Goal: Information Seeking & Learning: Find specific fact

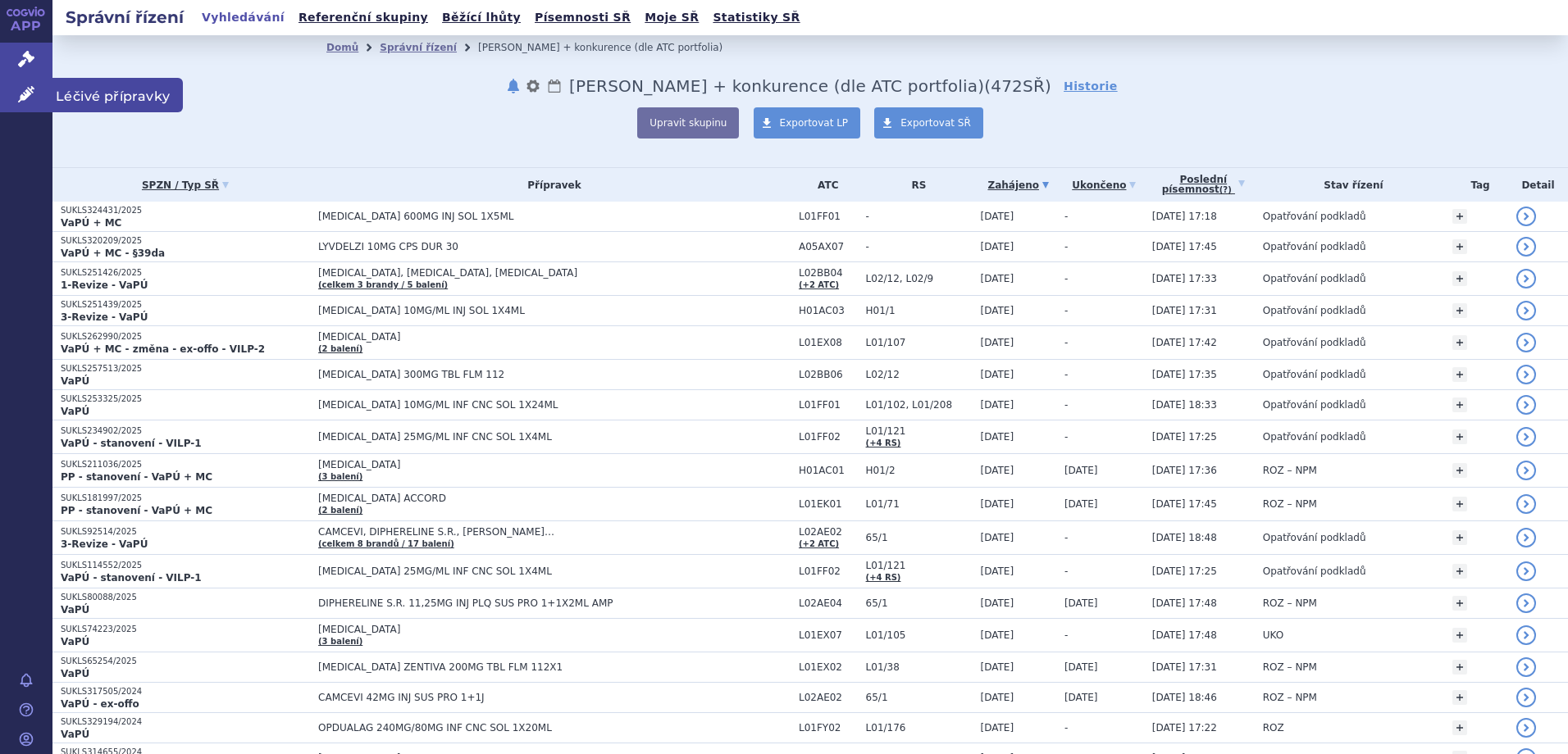
click at [98, 105] on span "Léčivé přípravky" at bounding box center [117, 95] width 130 height 34
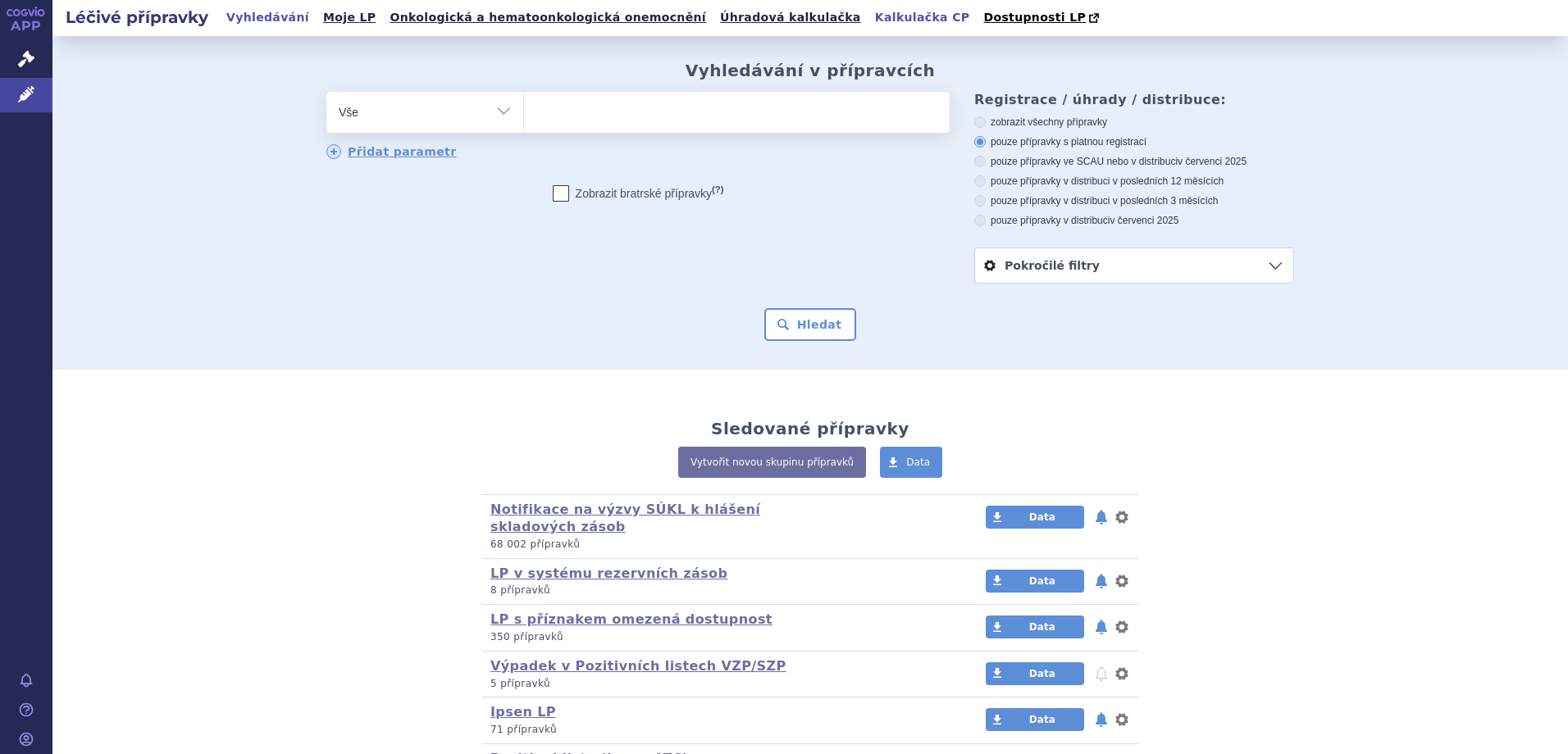
click at [871, 26] on link "Kalkulačka CP" at bounding box center [922, 18] width 105 height 22
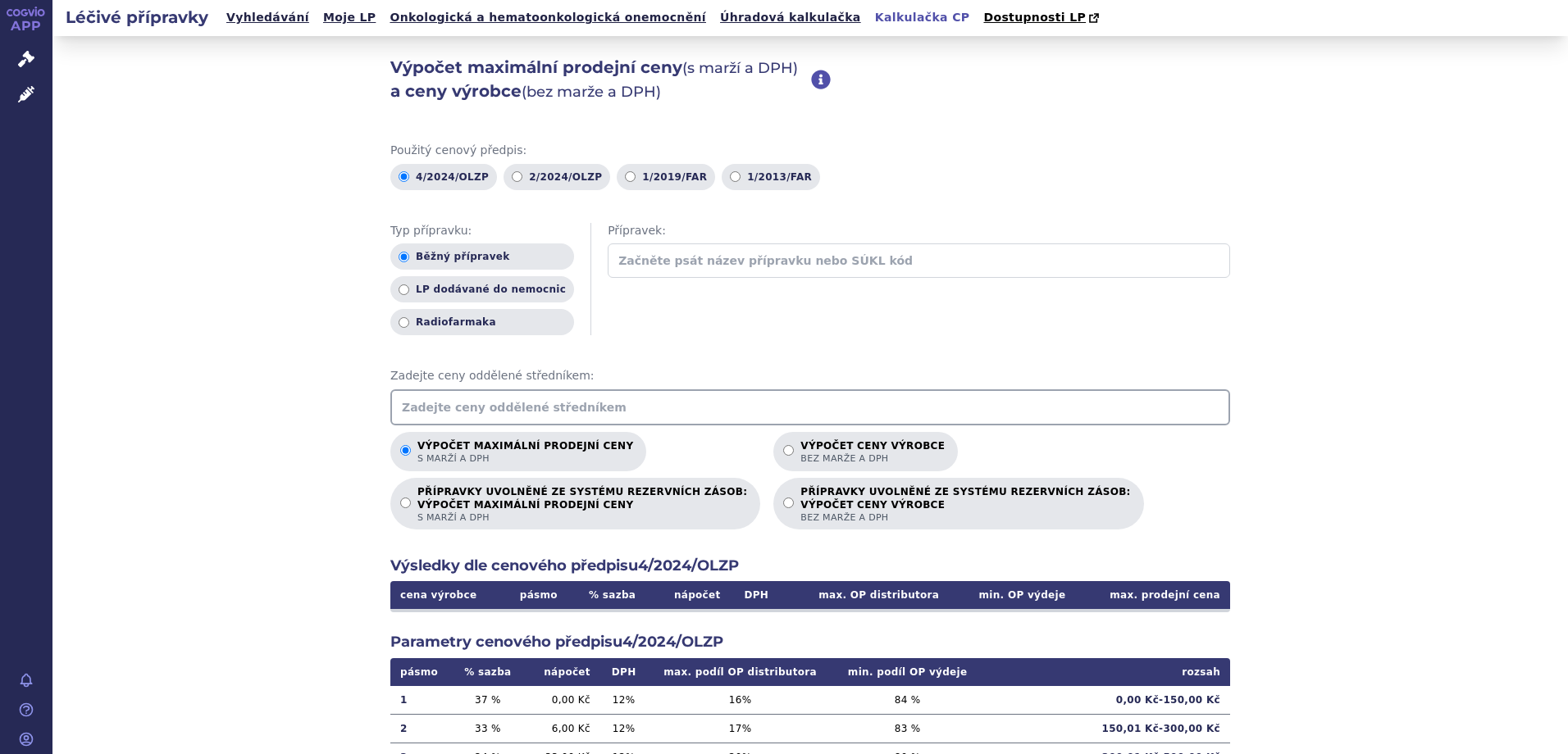
click at [564, 392] on input "text" at bounding box center [810, 407] width 840 height 36
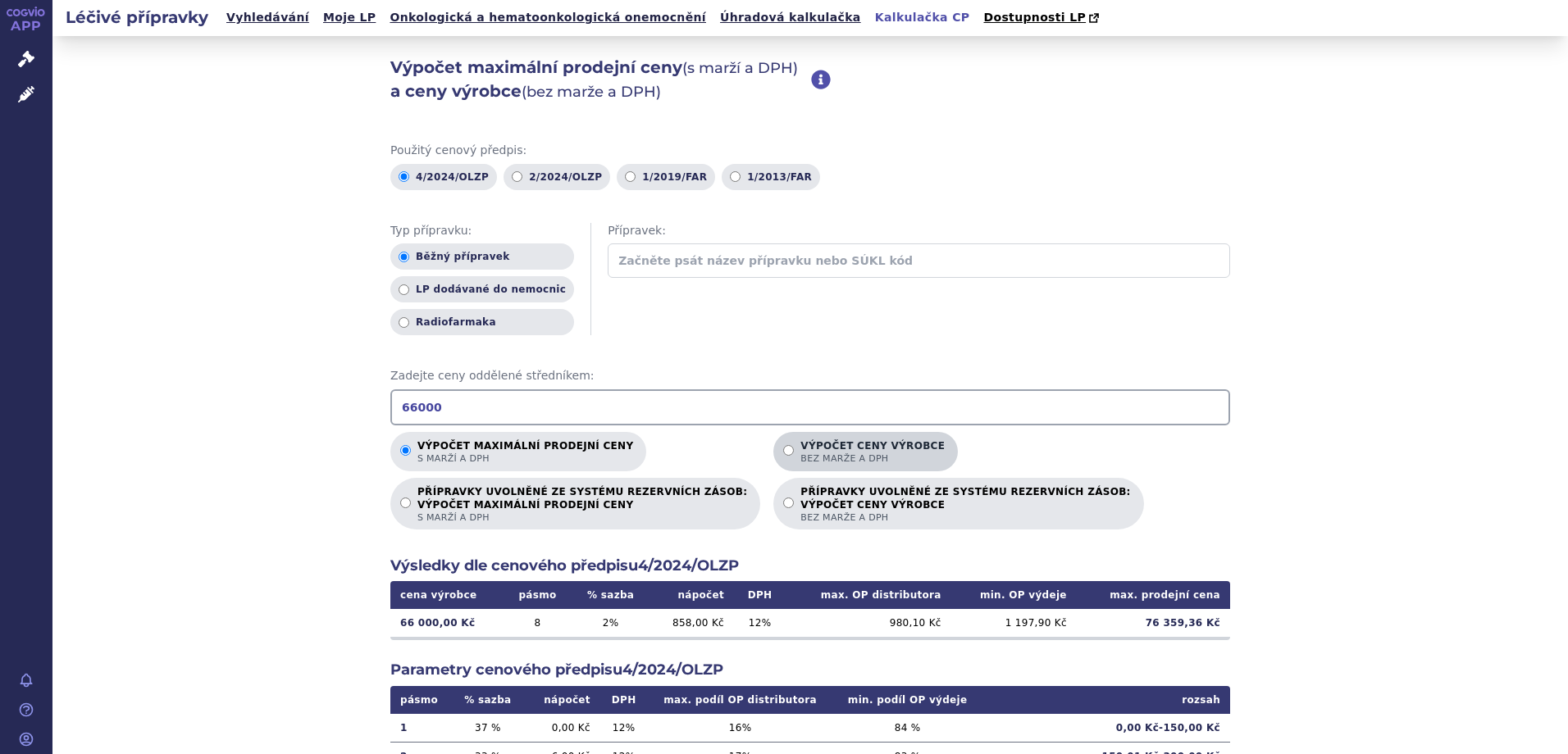
type input "66000"
click at [800, 450] on p "Výpočet ceny výrobce bez marže a DPH" at bounding box center [873, 452] width 145 height 24
click at [794, 450] on input "Výpočet ceny výrobce bez marže a DPH" at bounding box center [788, 450] width 11 height 11
radio input "true"
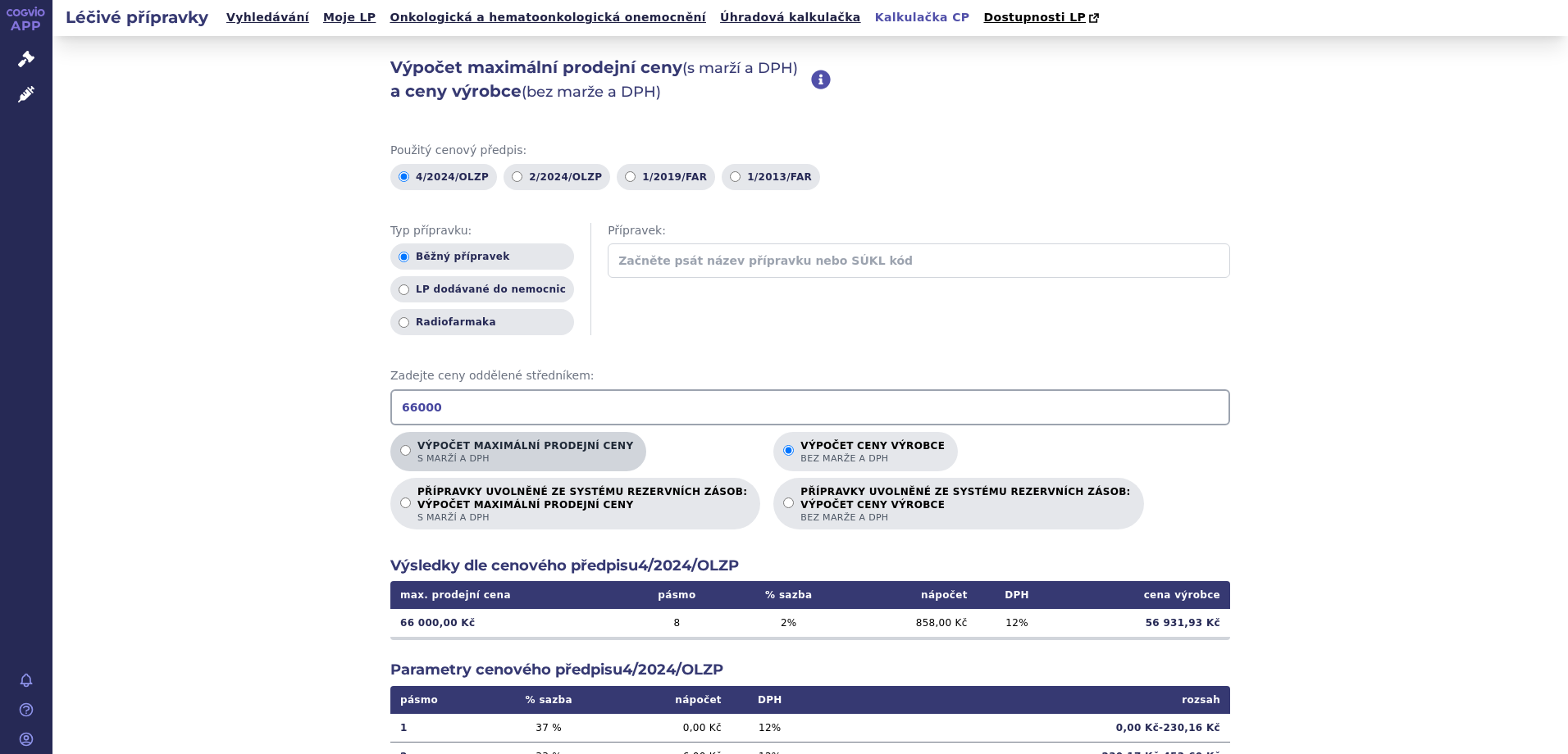
click at [474, 444] on p "Výpočet maximální prodejní ceny s marží a DPH" at bounding box center [525, 452] width 216 height 24
click at [411, 445] on input "Výpočet maximální prodejní ceny s marží a DPH" at bounding box center [405, 450] width 11 height 11
radio input "true"
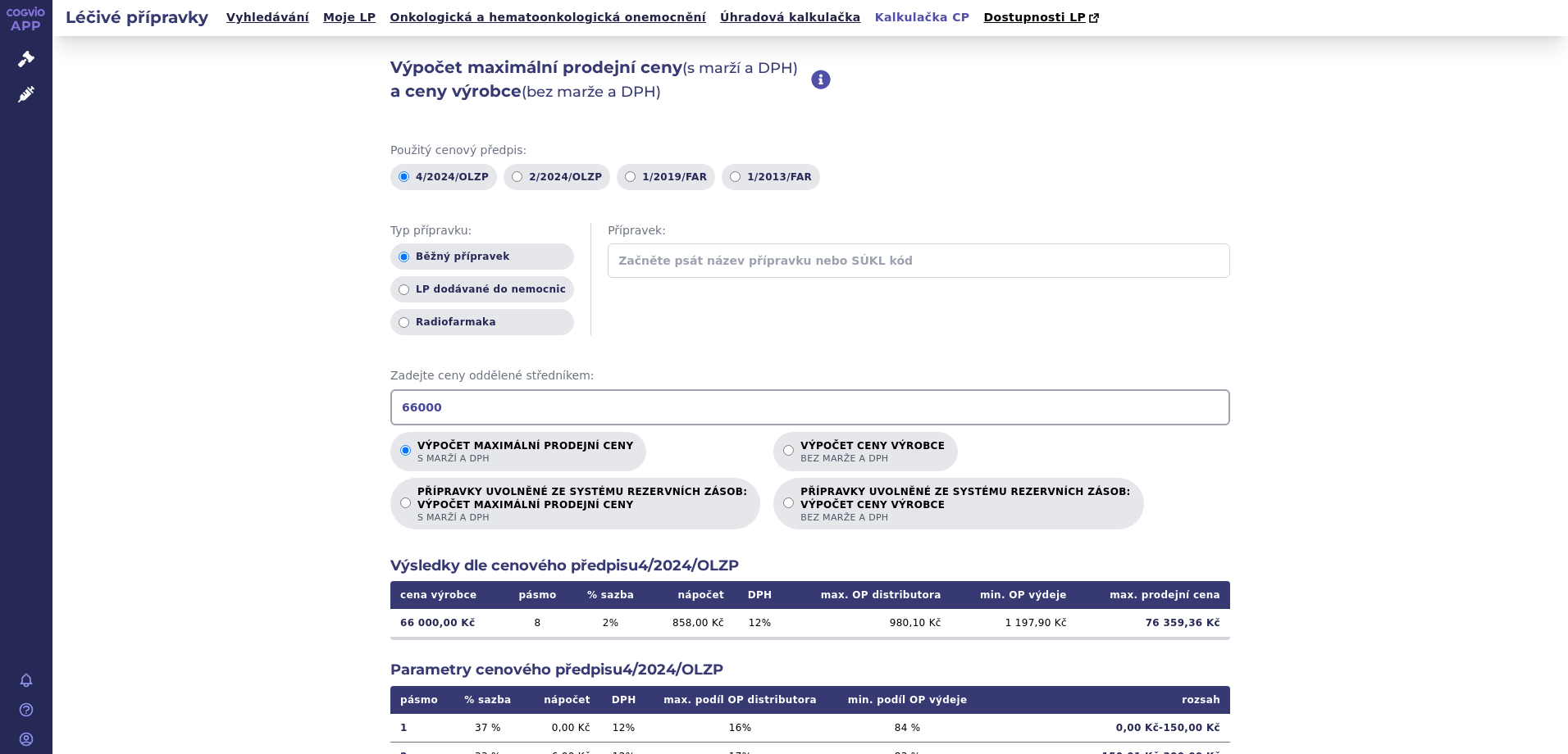
drag, startPoint x: 451, startPoint y: 404, endPoint x: 255, endPoint y: 394, distance: 196.3
click at [255, 394] on div "Výpočet maximální prodejní ceny (s marží a DPH) a ceny výrobce (bez marže a DPH…" at bounding box center [811, 514] width 1516 height 957
drag, startPoint x: 452, startPoint y: 404, endPoint x: 246, endPoint y: 411, distance: 206.1
click at [246, 411] on div "Výpočet maximální prodejní ceny (s marží a DPH) a ceny výrobce (bez marže a DPH…" at bounding box center [811, 514] width 1516 height 957
click at [163, 470] on div "Výpočet maximální prodejní ceny (s marží a DPH) a ceny výrobce (bez marže a DPH…" at bounding box center [811, 514] width 1516 height 957
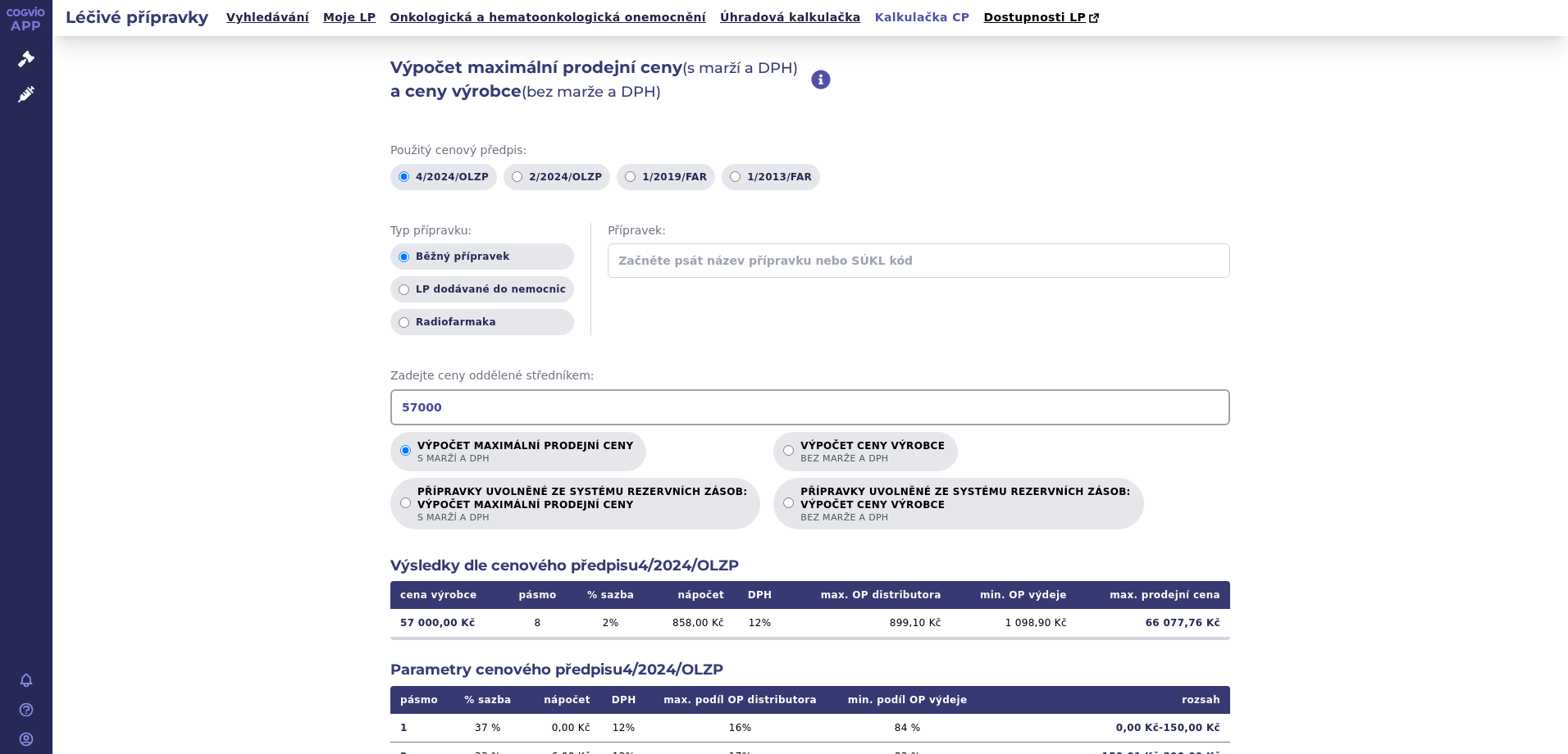
click at [412, 413] on input "57000" at bounding box center [810, 407] width 840 height 36
type input "56000"
click at [74, 376] on div "Výpočet maximální prodejní ceny (s marží a DPH) a ceny výrobce (bez marže a DPH…" at bounding box center [811, 514] width 1516 height 957
click at [254, 358] on div "Výpočet maximální prodejní ceny (s marží a DPH) a ceny výrobce (bez marže a DPH…" at bounding box center [811, 514] width 1516 height 957
drag, startPoint x: 176, startPoint y: 643, endPoint x: 195, endPoint y: 681, distance: 42.5
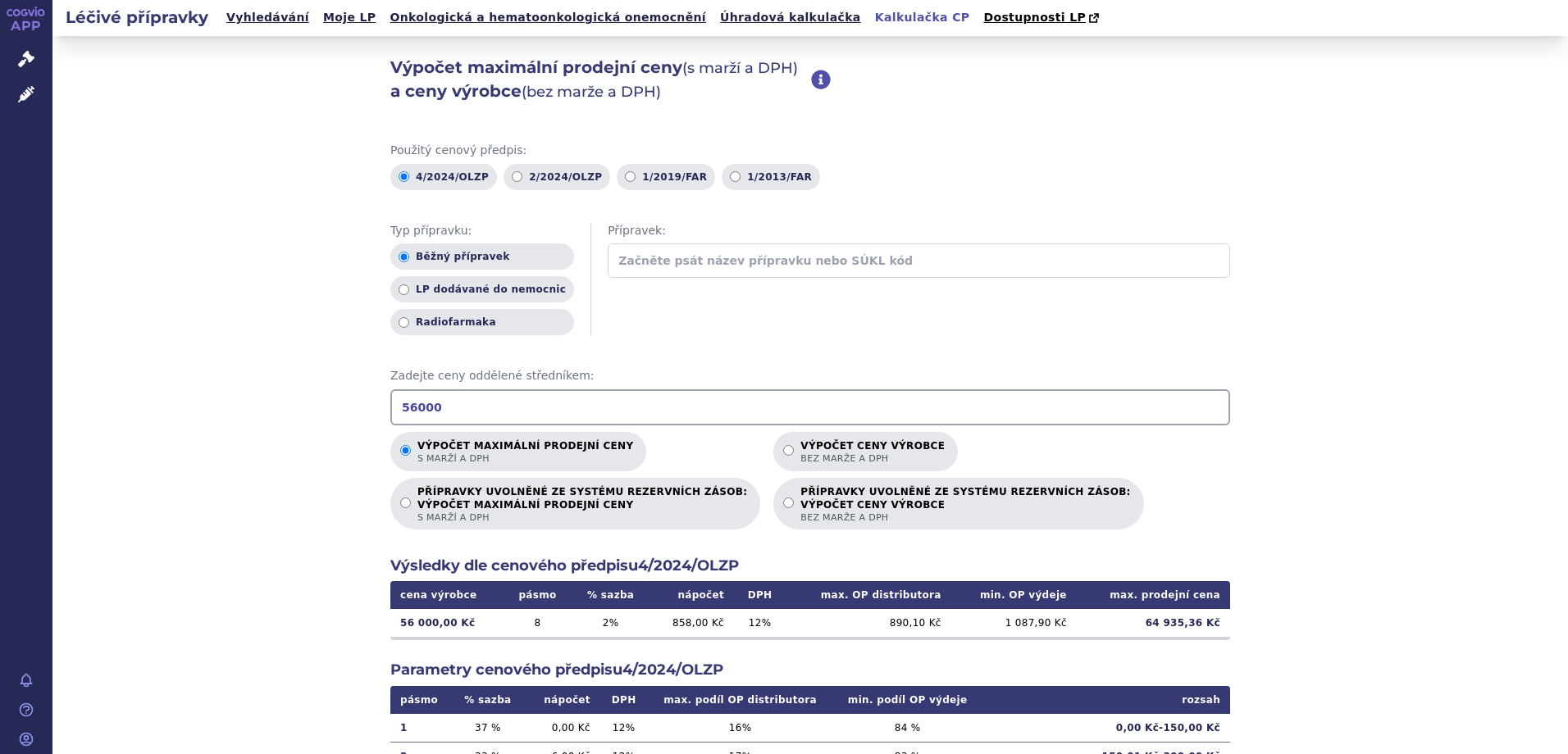
click at [176, 643] on div "Výpočet maximální prodejní ceny (s marží a DPH) a ceny výrobce (bez marže a DPH…" at bounding box center [811, 514] width 1516 height 957
click at [97, 61] on span "Správní řízení" at bounding box center [108, 60] width 111 height 34
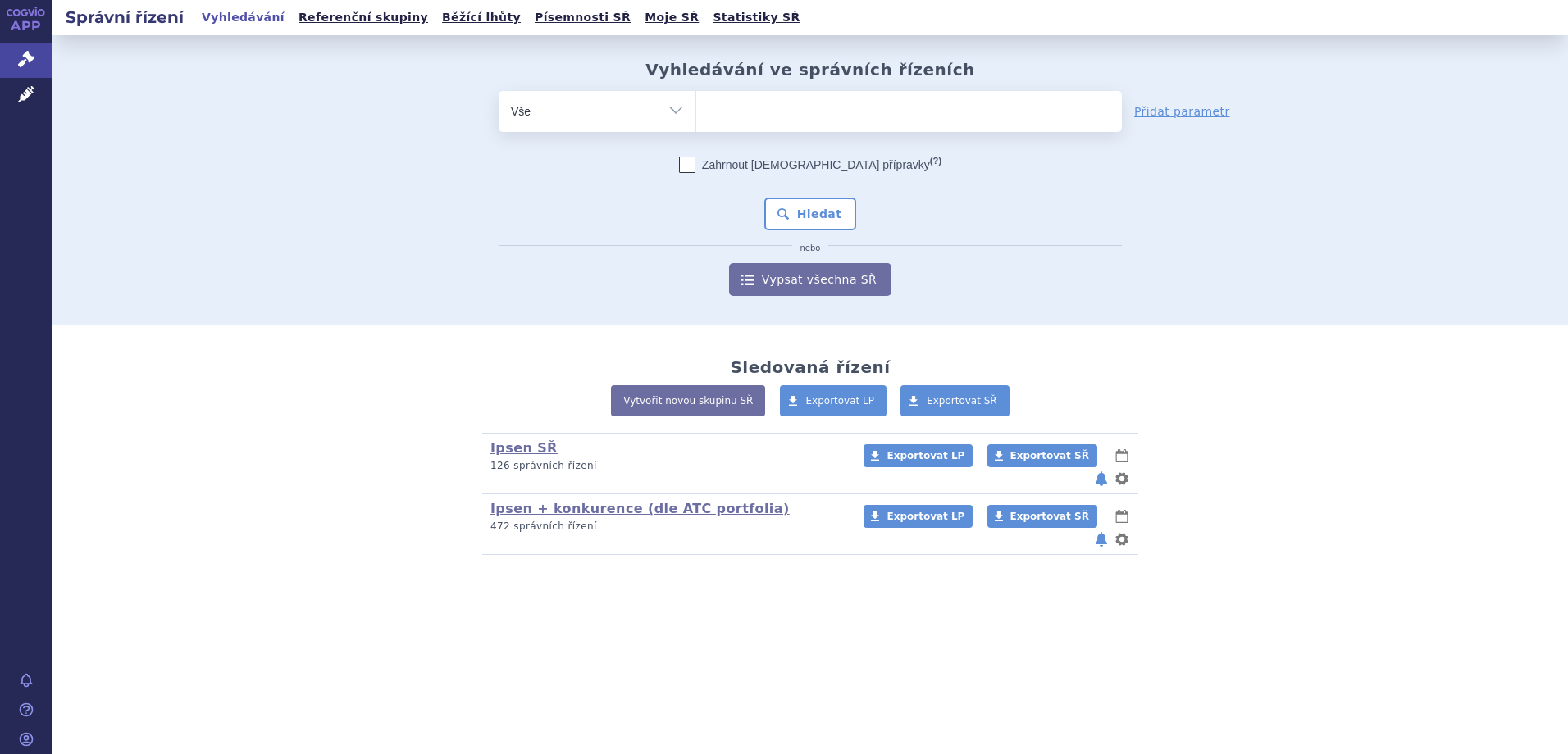
click at [744, 124] on ul at bounding box center [909, 108] width 426 height 34
click at [696, 124] on select at bounding box center [695, 111] width 1 height 41
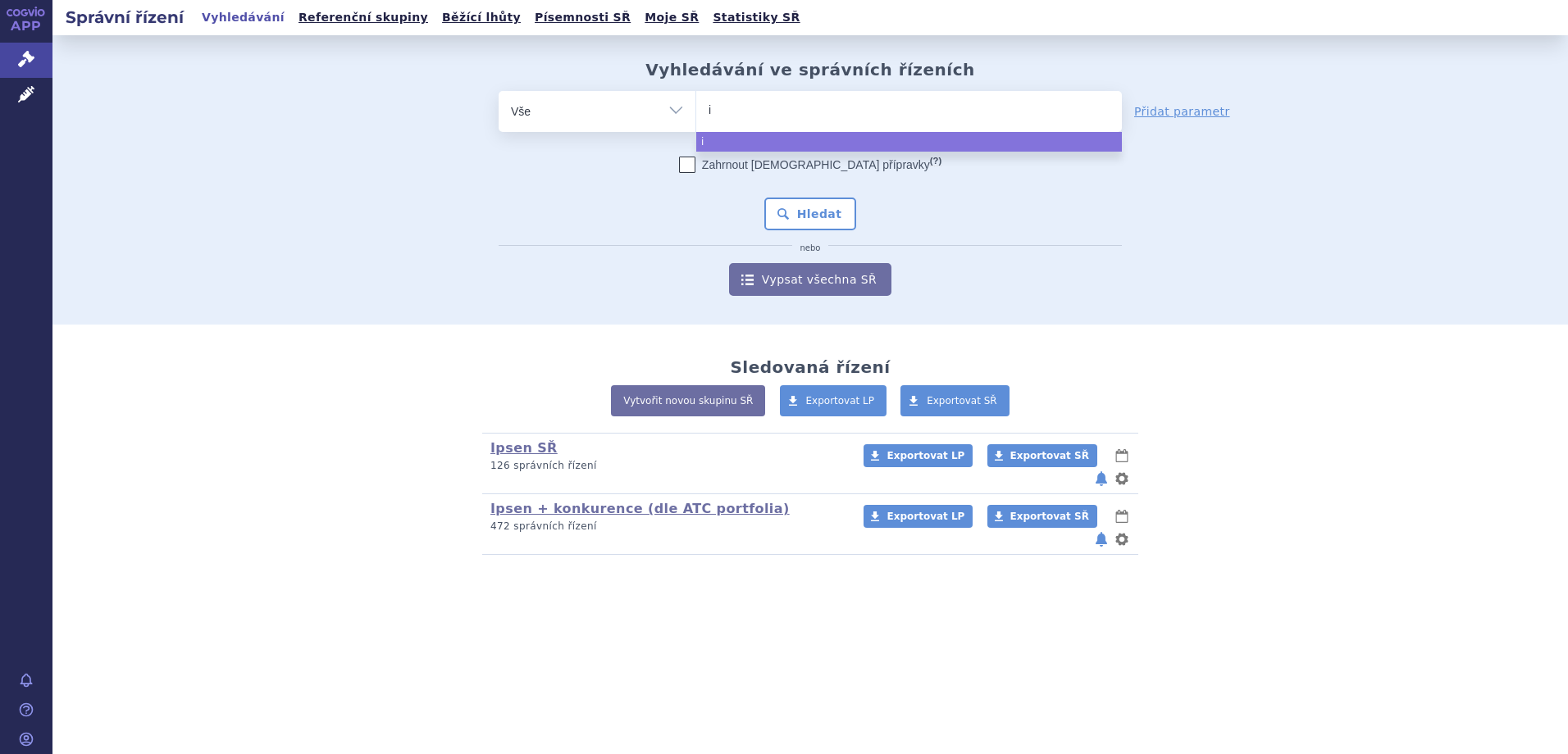
type input "iq"
type input "iqir"
type input "iqirv"
type input "iqirvo"
select select "iqirvo"
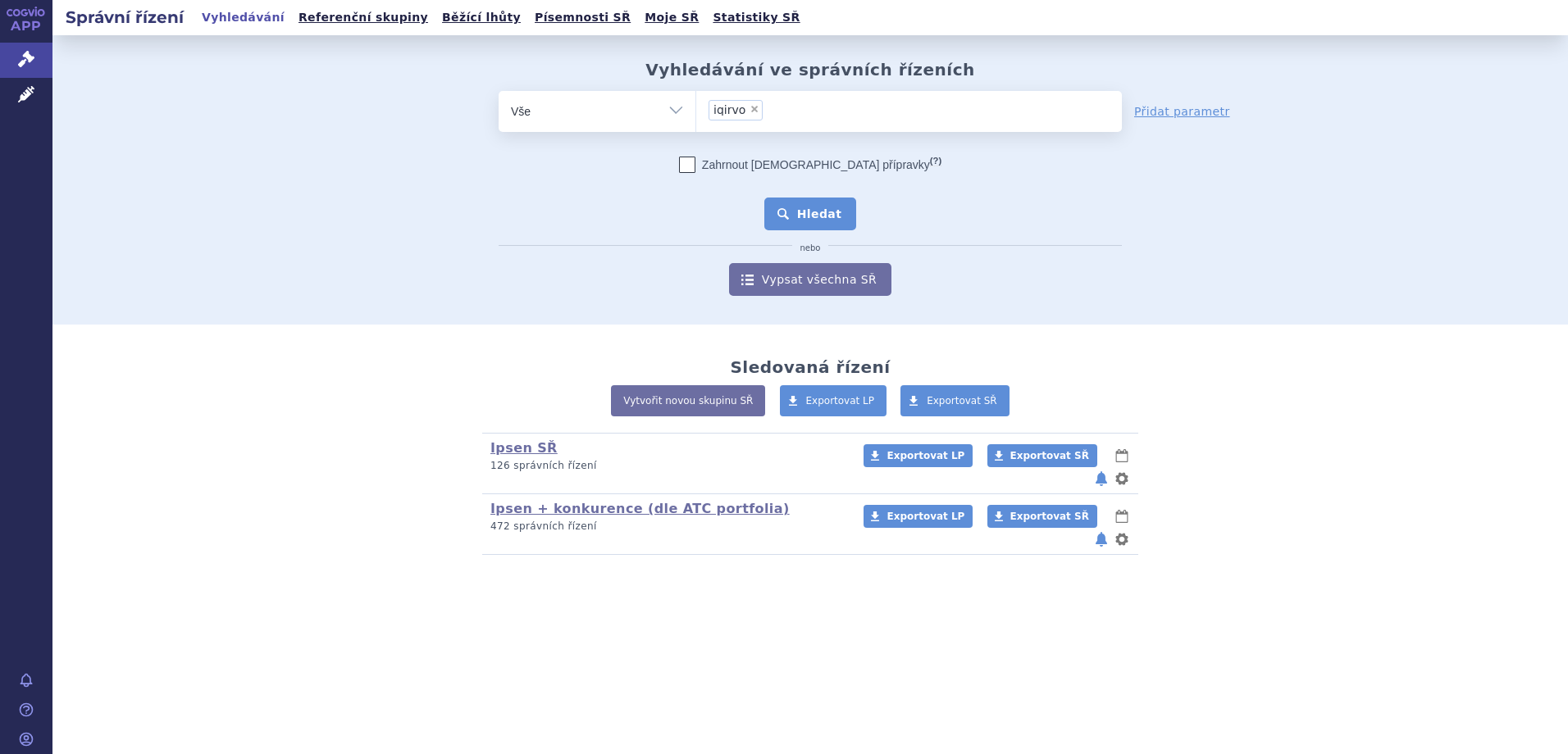
click at [833, 215] on button "Hledat" at bounding box center [811, 214] width 93 height 33
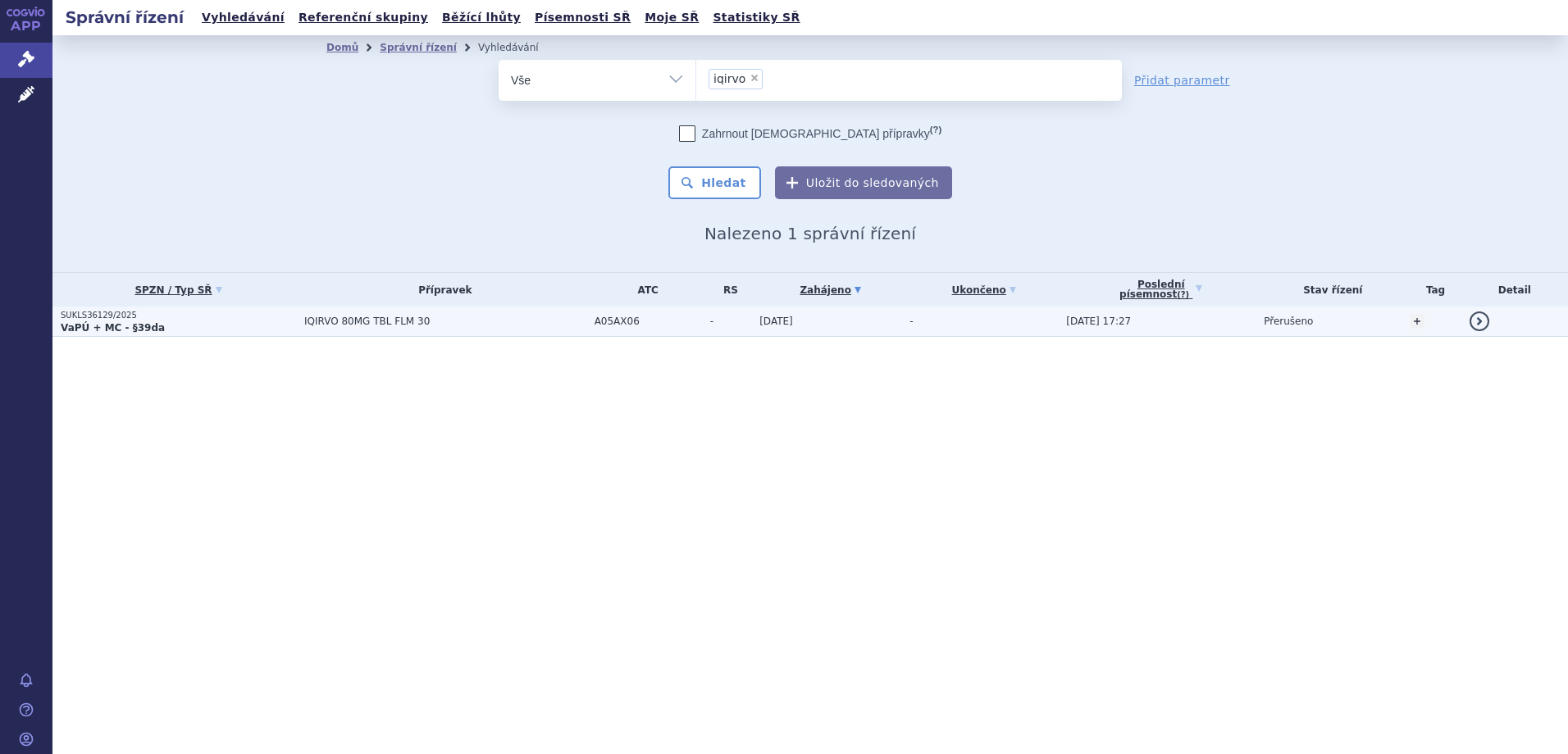
click at [272, 317] on p "SUKLS36129/2025" at bounding box center [178, 316] width 236 height 12
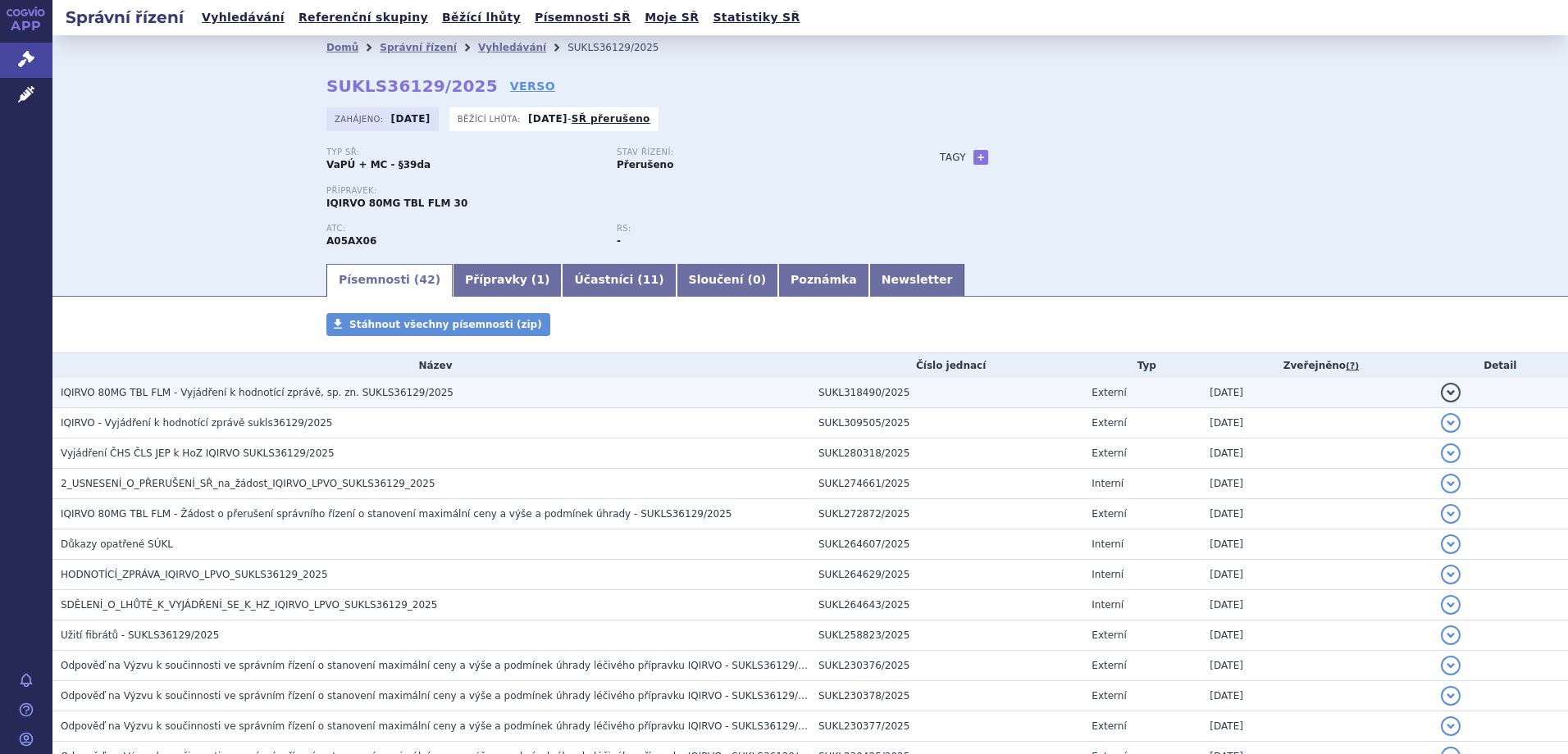
click at [207, 394] on span "IQIRVO 80MG TBL FLM - Vyjádření k hodnotící zprávě, sp. zn. SUKLS36129/2025" at bounding box center [257, 393] width 393 height 12
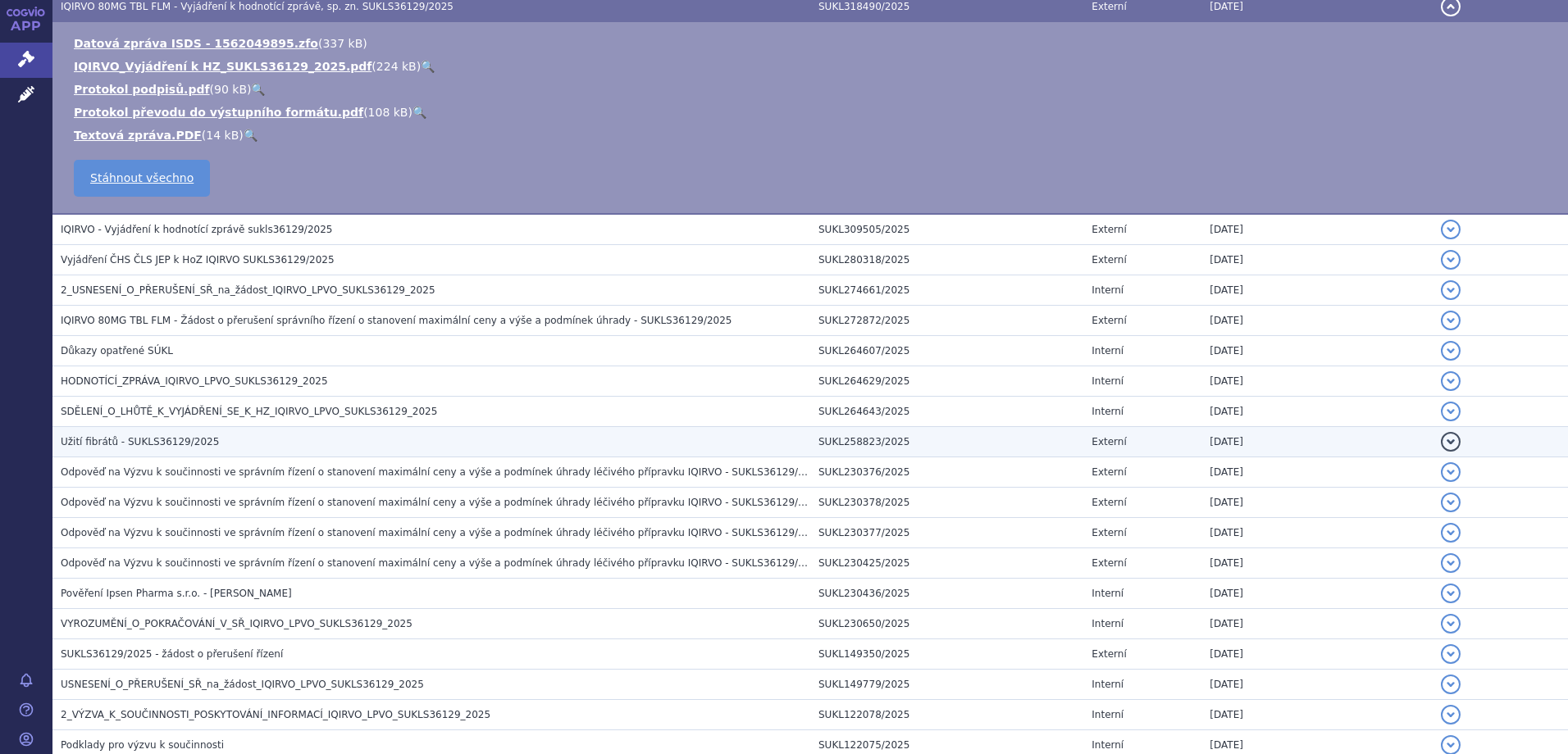
scroll to position [410, 0]
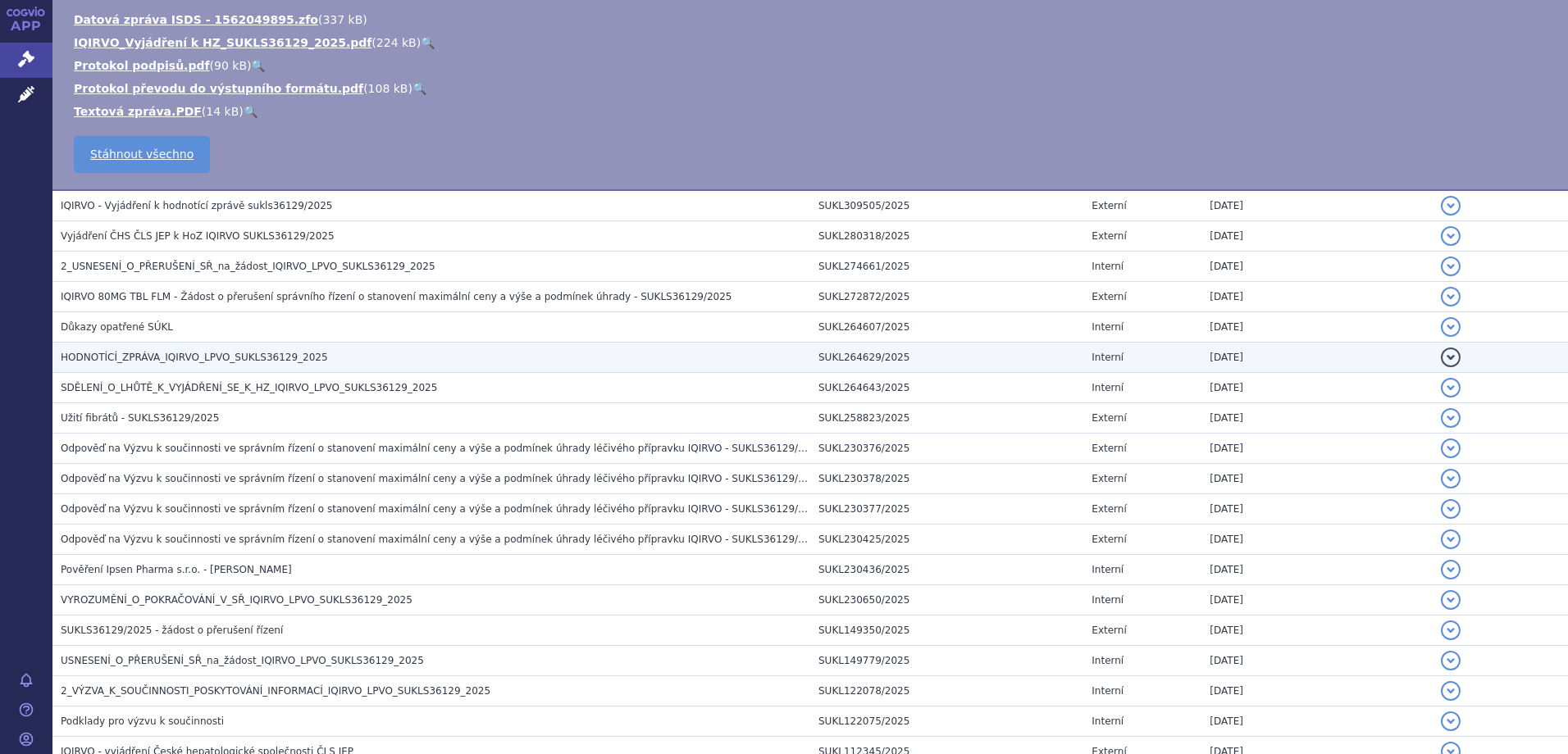
click at [272, 367] on td "HODNOTÍCÍ_ZPRÁVA_IQIRVO_LPVO_SUKLS36129_2025" at bounding box center [431, 358] width 758 height 30
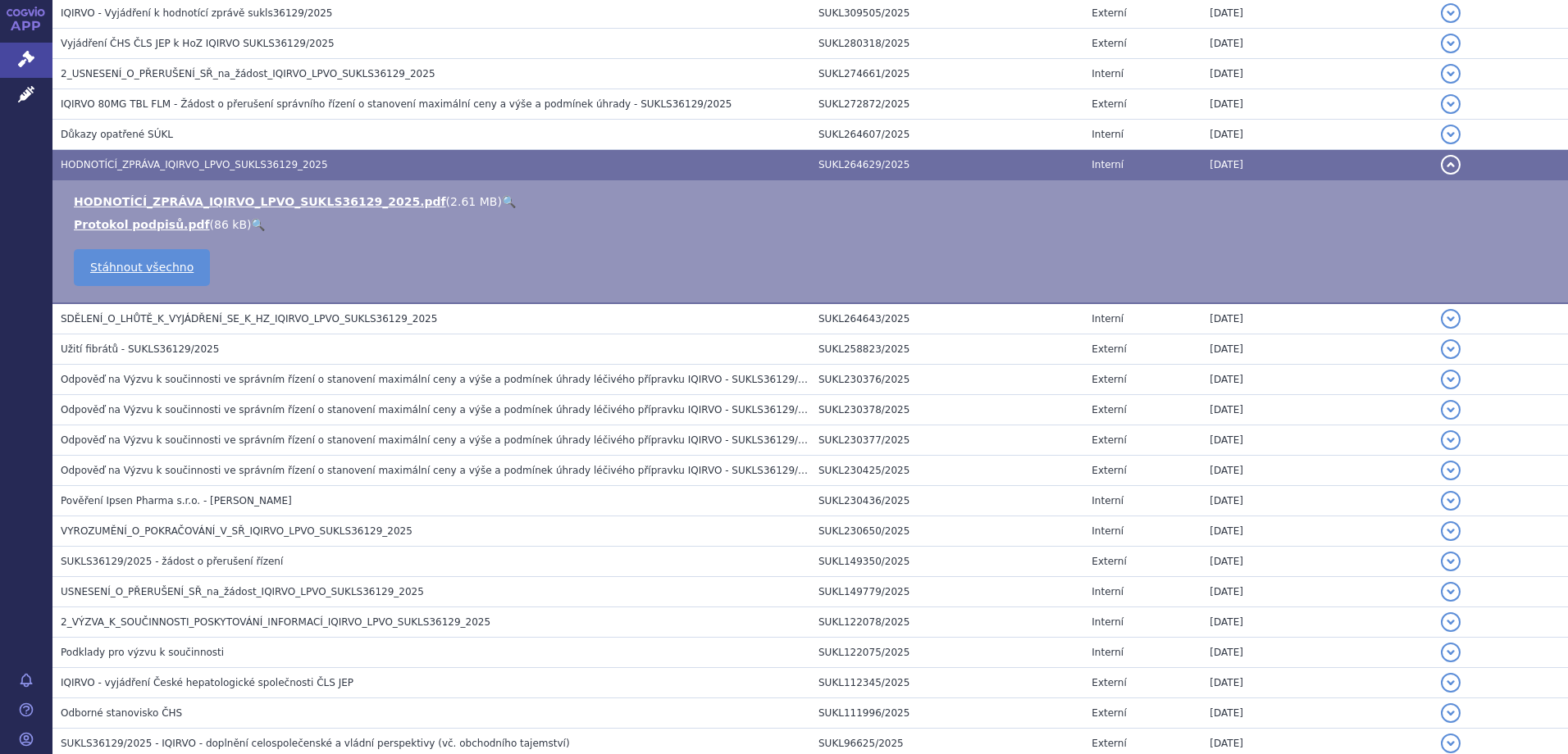
scroll to position [218, 0]
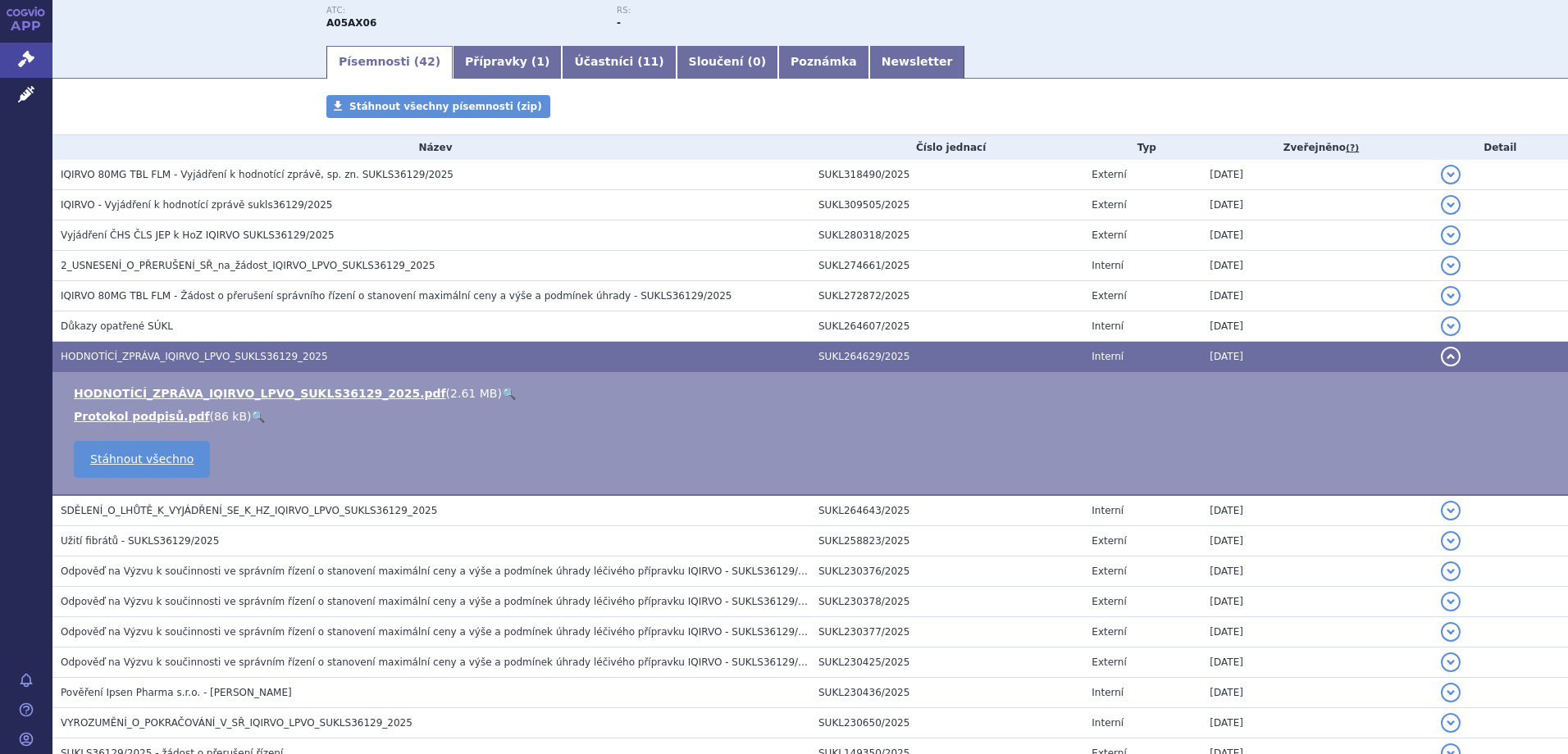
click at [502, 392] on link "🔍" at bounding box center [509, 393] width 14 height 13
